Goal: Submit feedback/report problem

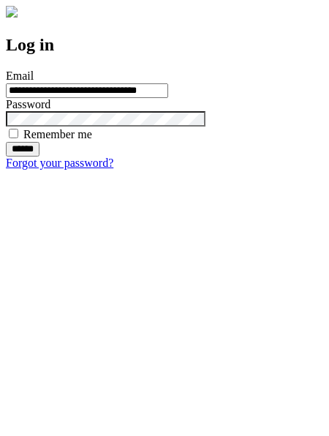
type input "**********"
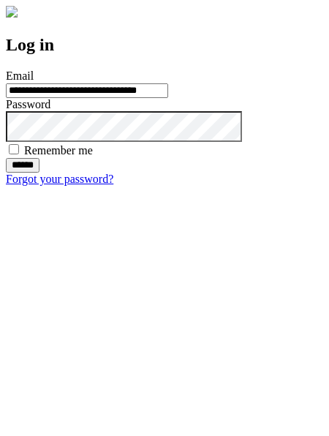
click at [40, 173] on input "******" at bounding box center [23, 165] width 34 height 15
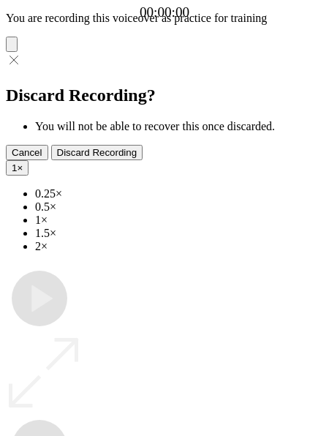
type input "**********"
